Goal: Information Seeking & Learning: Learn about a topic

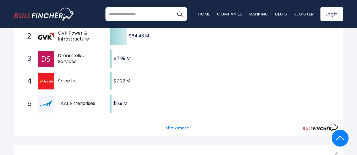
scroll to position [134, 0]
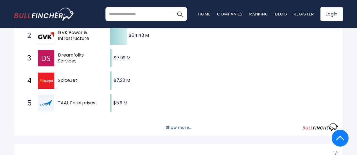
click at [169, 127] on button "Show more..." at bounding box center [178, 127] width 32 height 9
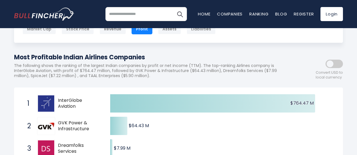
scroll to position [43, 0]
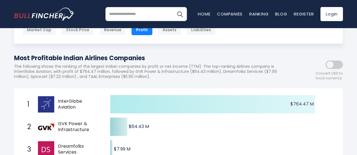
drag, startPoint x: 151, startPoint y: 143, endPoint x: 131, endPoint y: 61, distance: 84.2
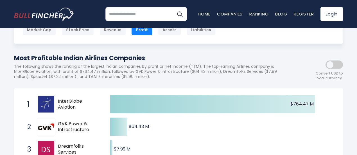
scroll to position [0, 0]
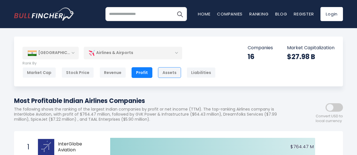
click at [170, 67] on div "Assets" at bounding box center [169, 72] width 23 height 11
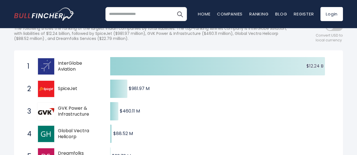
scroll to position [98, 0]
